Goal: Task Accomplishment & Management: Use online tool/utility

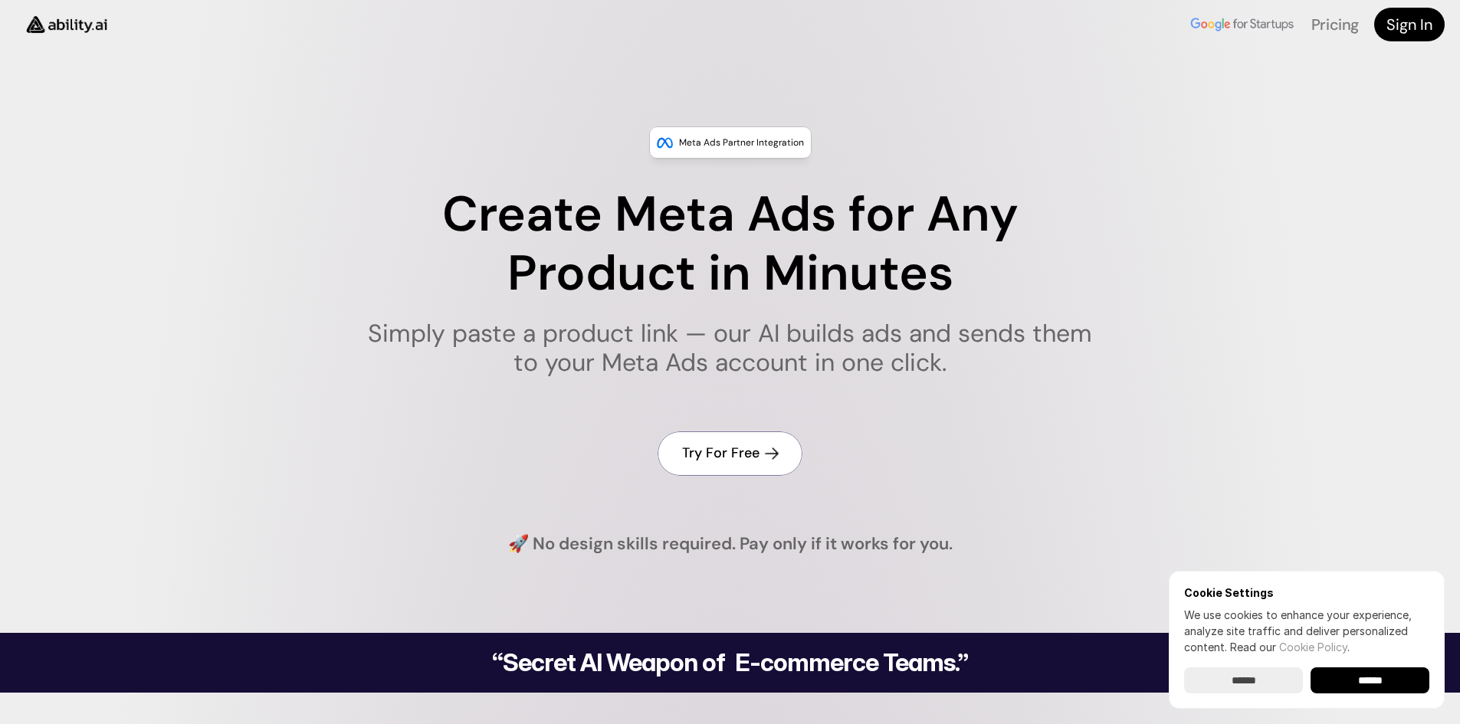
click at [697, 446] on h4 "Try For Free" at bounding box center [720, 453] width 77 height 19
click at [1362, 699] on div "Cookie Settings We use cookies to enhance your experience, analyze site traffic…" at bounding box center [1307, 640] width 276 height 138
click at [1362, 691] on input "******" at bounding box center [1369, 680] width 119 height 26
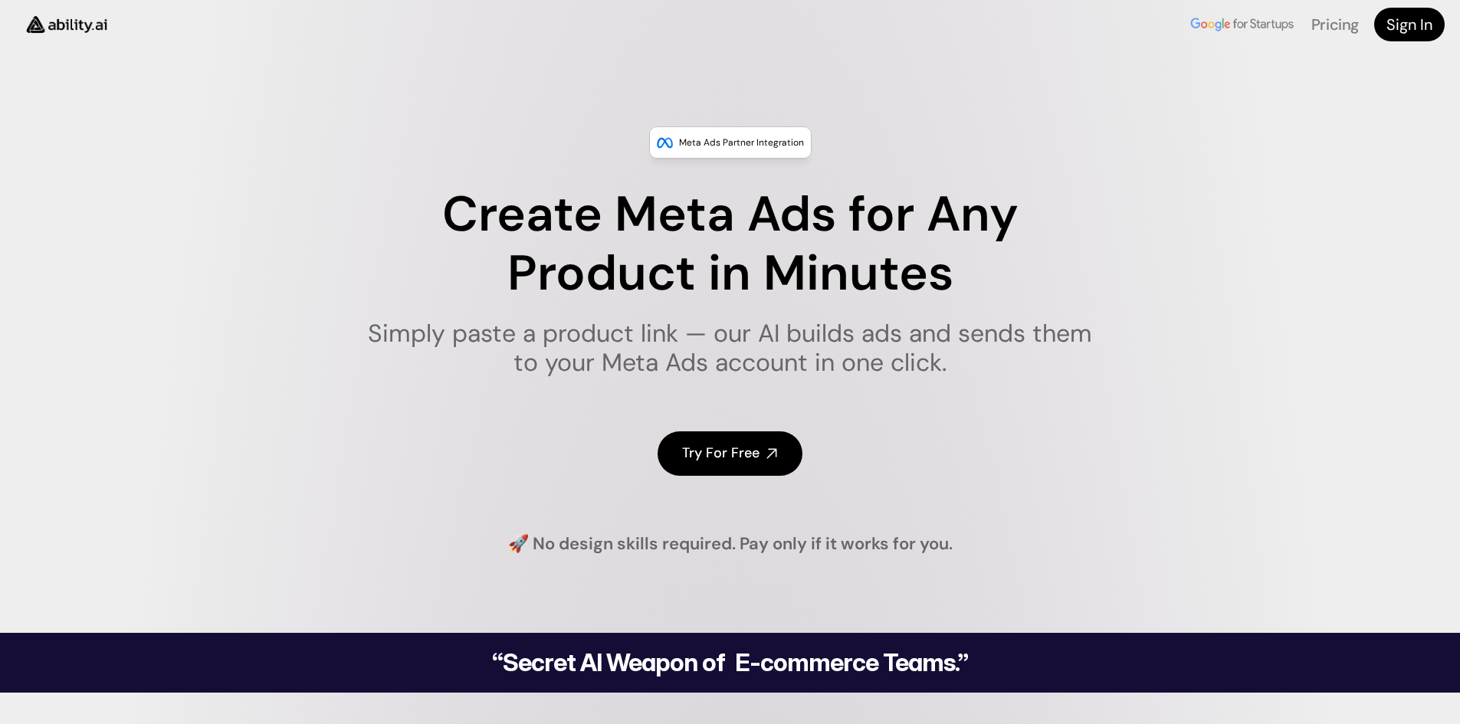
click at [706, 139] on p "Meta Ads Partner Integration" at bounding box center [741, 142] width 125 height 15
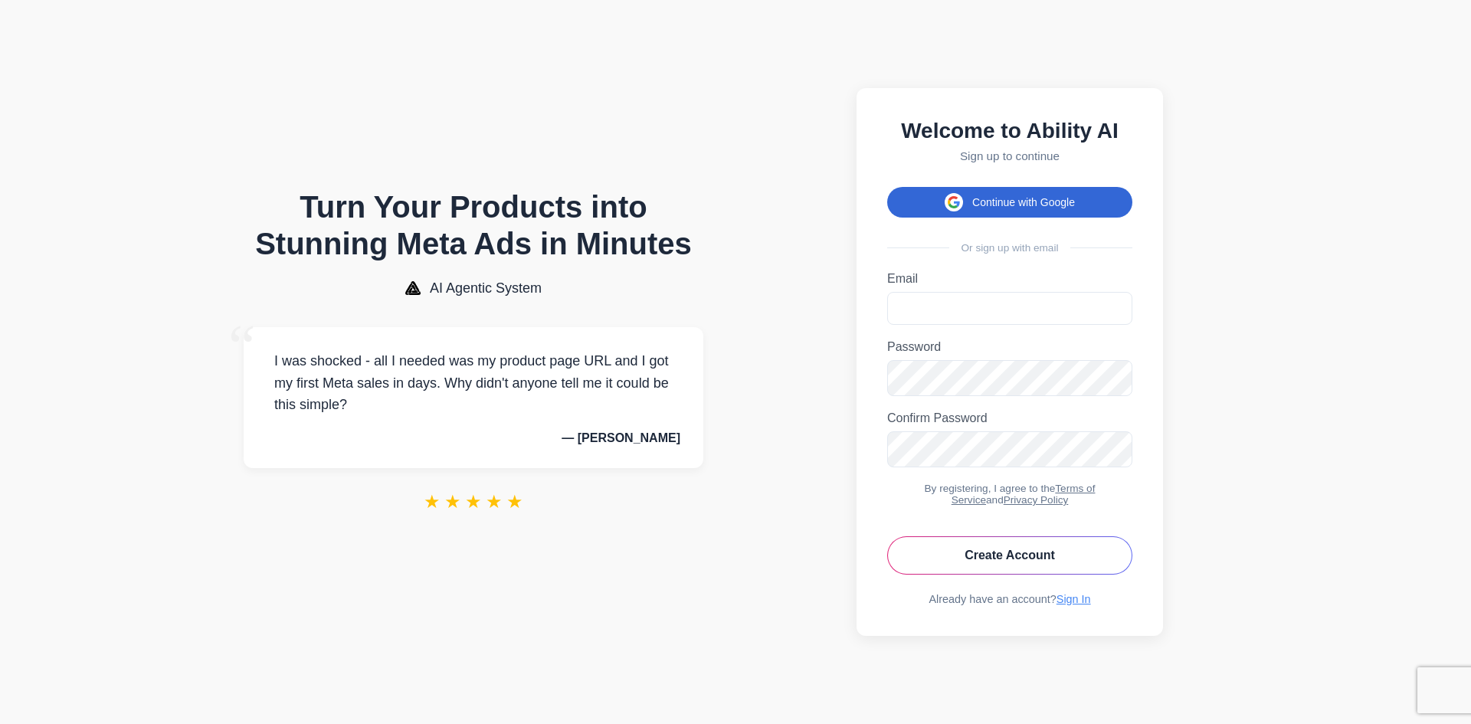
click at [1013, 187] on button "Continue with Google" at bounding box center [1009, 202] width 245 height 31
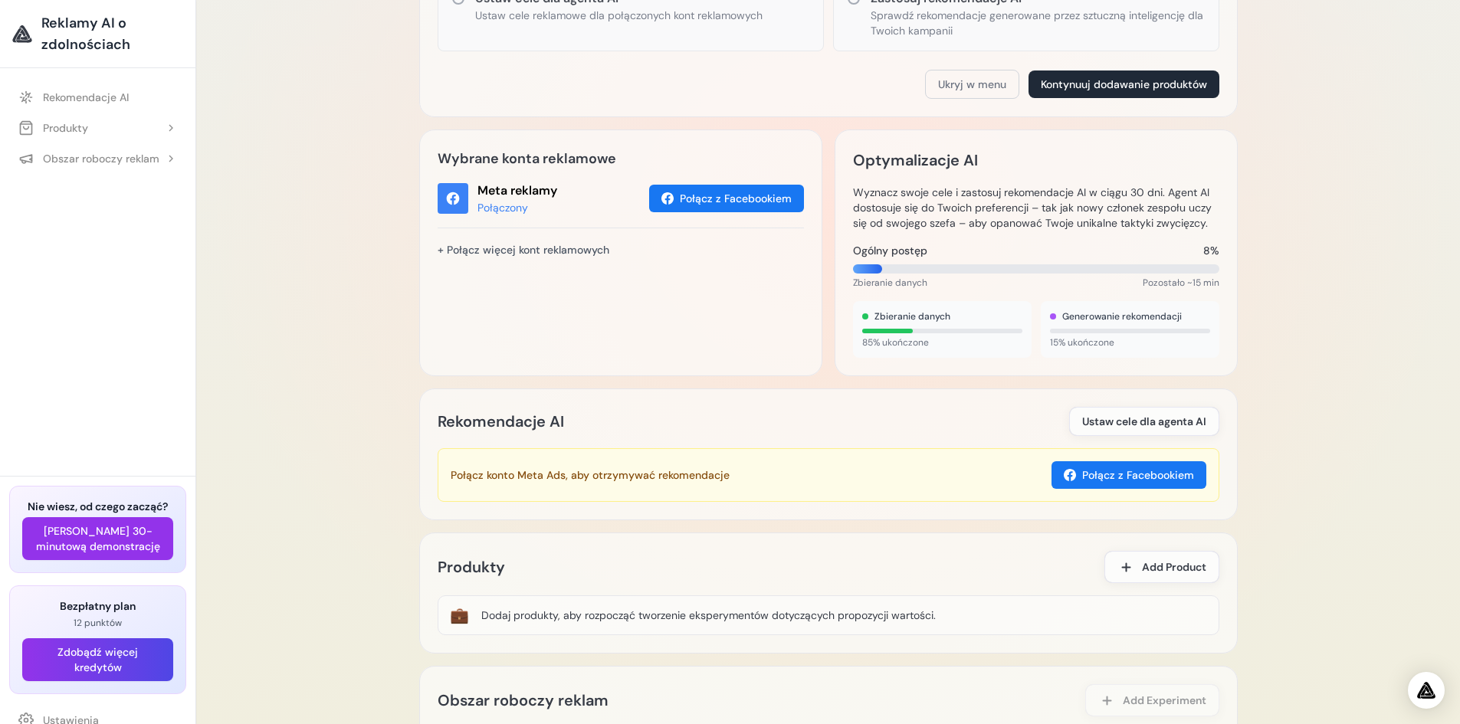
scroll to position [450, 0]
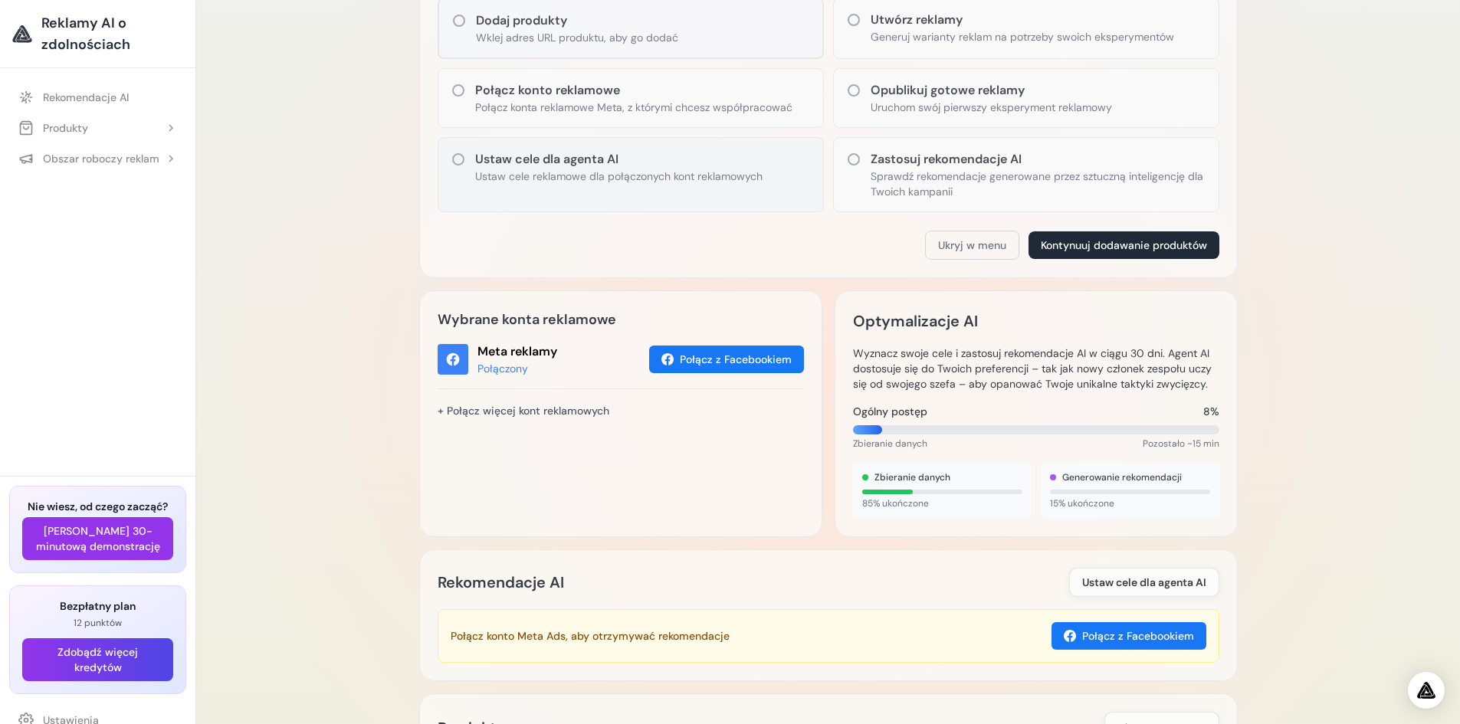
scroll to position [307, 0]
